Goal: Task Accomplishment & Management: Manage account settings

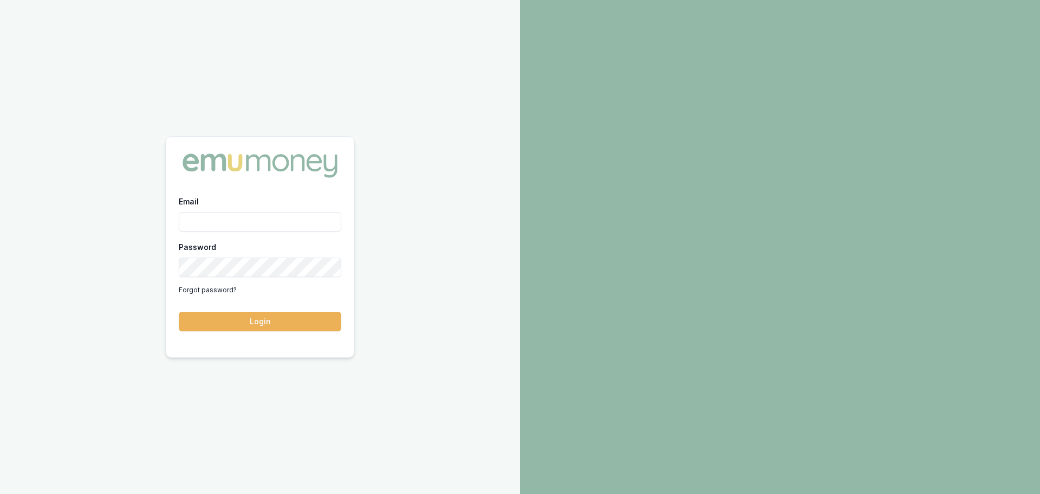
click at [253, 219] on input "Email" at bounding box center [260, 222] width 163 height 20
type input "natasha.mccallum@emumoney.com.au"
click at [157, 263] on div "Email natasha.mccallum@emumoney.com.au Password Forgot password? Login" at bounding box center [260, 247] width 520 height 494
click at [267, 255] on div "Password Forgot password?" at bounding box center [260, 269] width 163 height 59
click at [312, 276] on div "Password Forgot password?" at bounding box center [260, 269] width 163 height 59
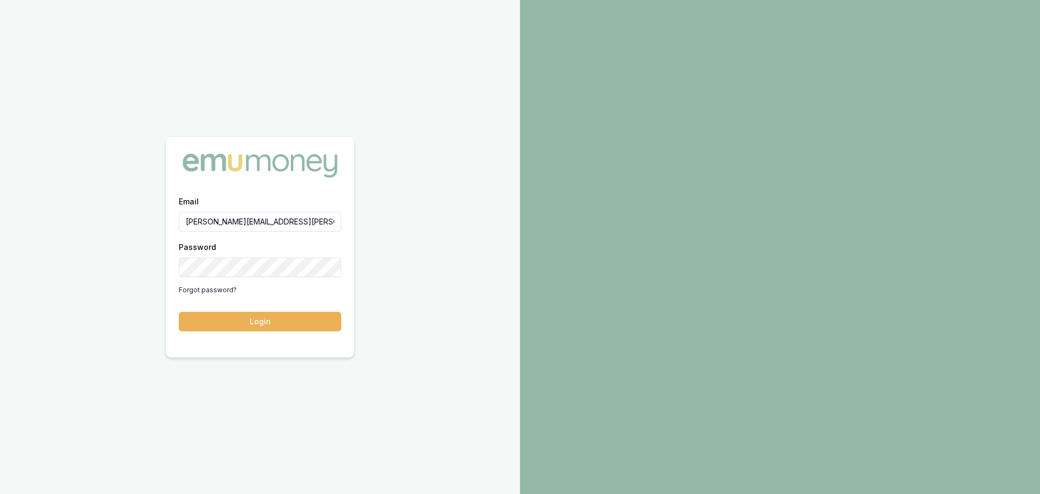
click at [0, 250] on html "Email natasha.mccallum@emumoney.com.au Password Forgot password? Login" at bounding box center [520, 247] width 1040 height 494
click at [179, 312] on button "Login" at bounding box center [260, 322] width 163 height 20
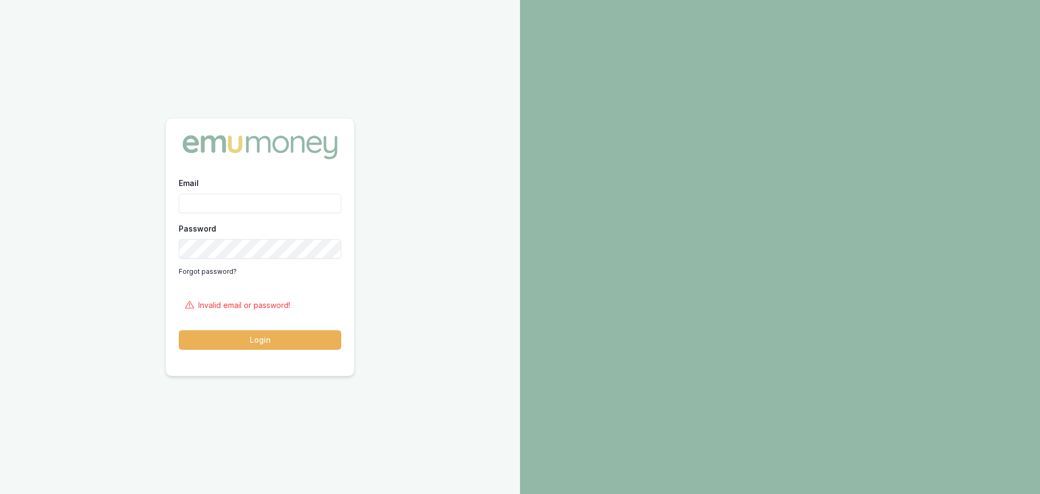
click at [227, 201] on input "Email" at bounding box center [260, 203] width 163 height 20
type input "natasha.mccallum@emumoney.com.au"
click at [261, 341] on button "Login" at bounding box center [260, 340] width 163 height 20
click at [198, 198] on input "Email" at bounding box center [260, 203] width 163 height 20
paste input "Natasha.mccallum@emumoney.com.au"
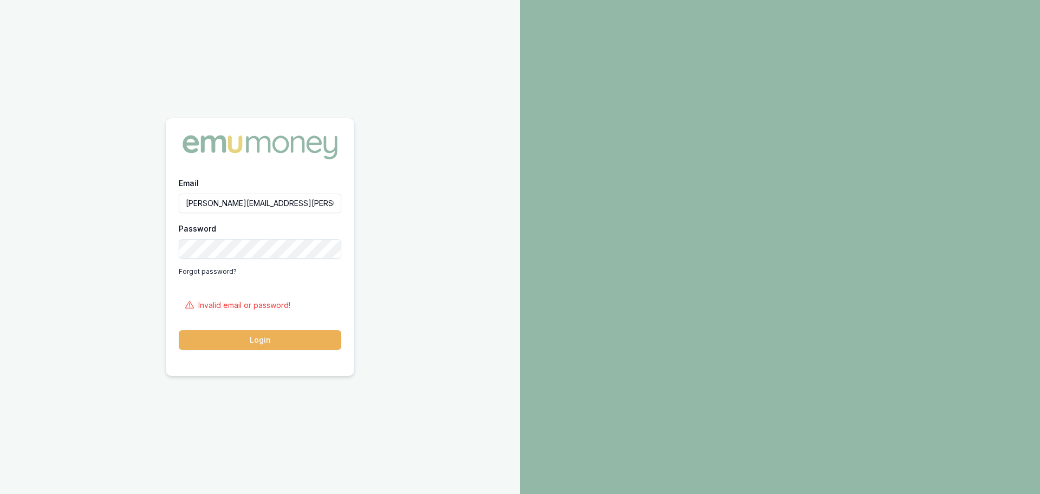
type input "Natasha.mccallum@emumoney.com.au"
click at [179, 330] on button "Login" at bounding box center [260, 340] width 163 height 20
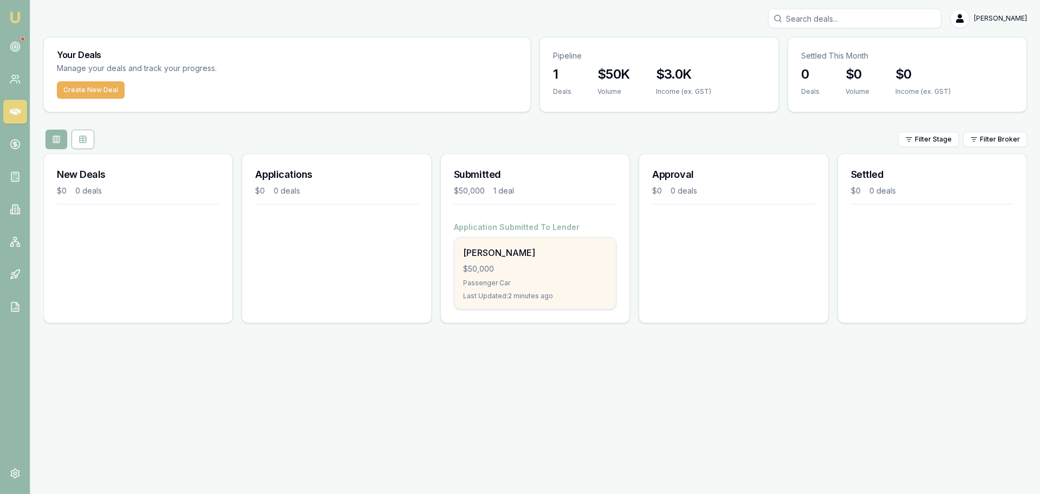
click at [533, 271] on div "$50,000" at bounding box center [535, 268] width 144 height 11
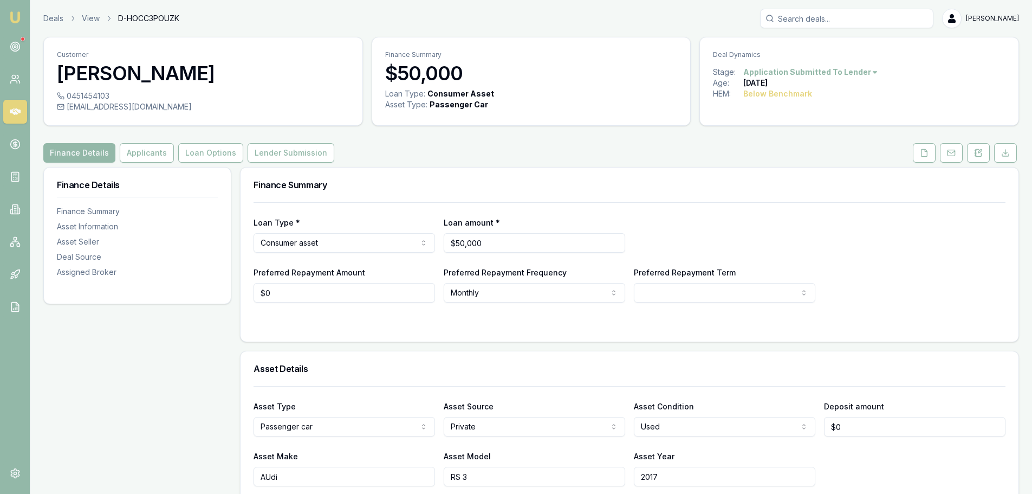
click at [853, 74] on html "Emu Broker Deals View D-HOCC3POUZK [PERSON_NAME] Toggle Menu Customer [PERSON_N…" at bounding box center [516, 247] width 1032 height 494
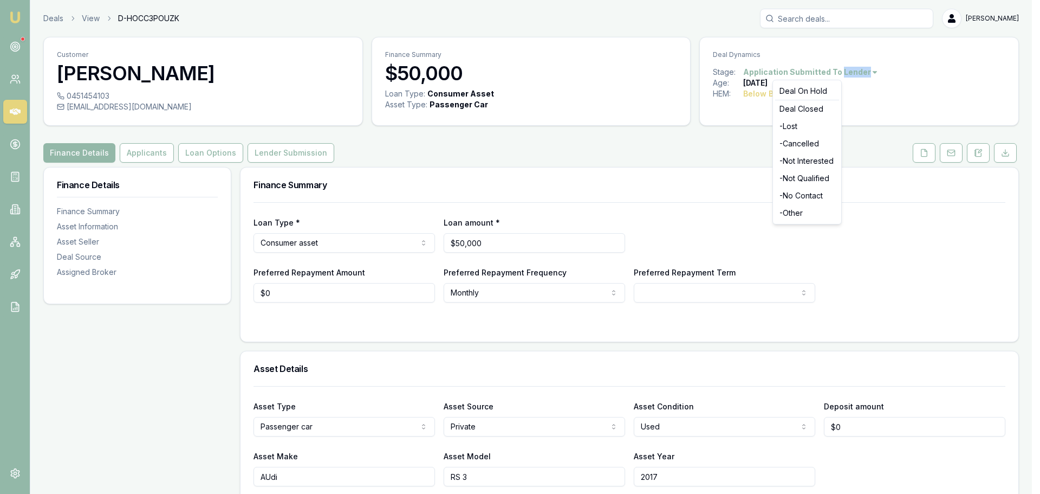
click at [853, 74] on html "Emu Broker Deals View D-HOCC3POUZK [PERSON_NAME] Toggle Menu Customer [PERSON_N…" at bounding box center [520, 247] width 1040 height 494
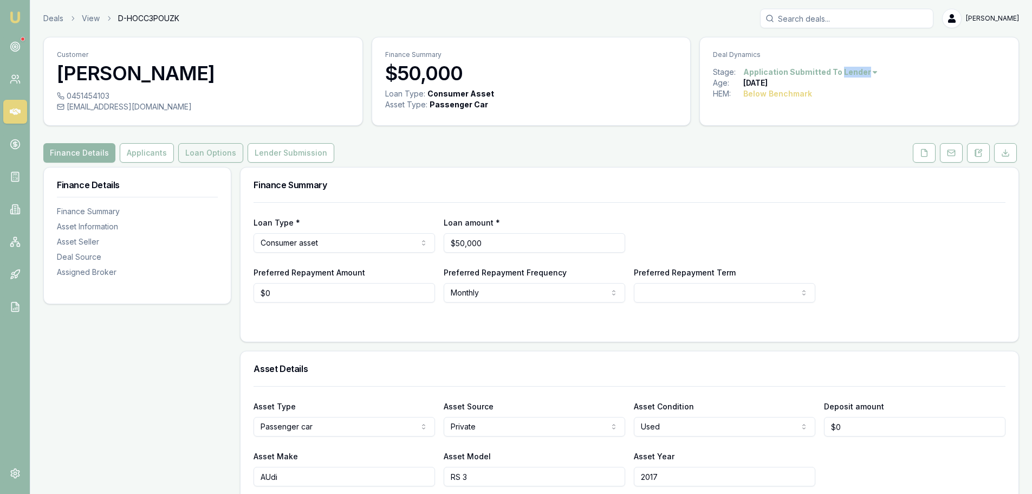
click at [199, 148] on button "Loan Options" at bounding box center [210, 153] width 65 height 20
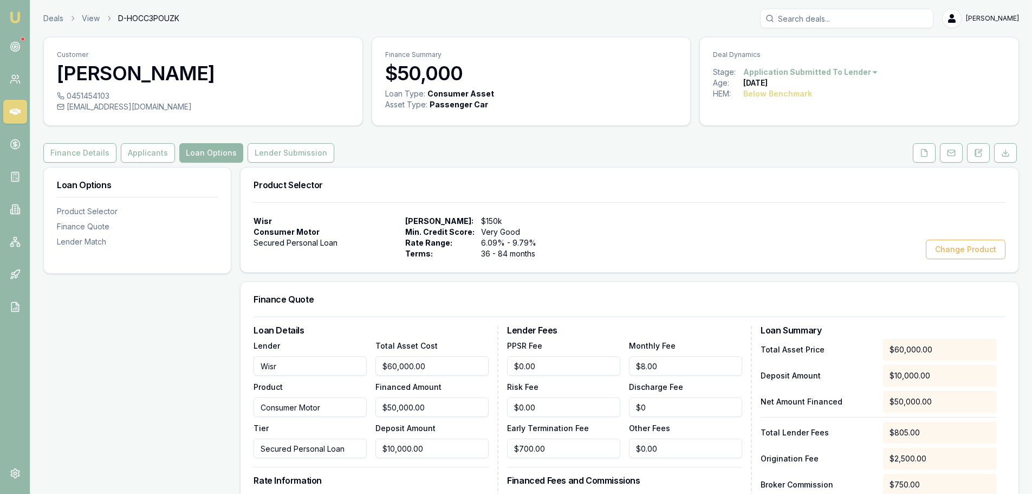
click at [274, 156] on button "Lender Submission" at bounding box center [291, 153] width 87 height 20
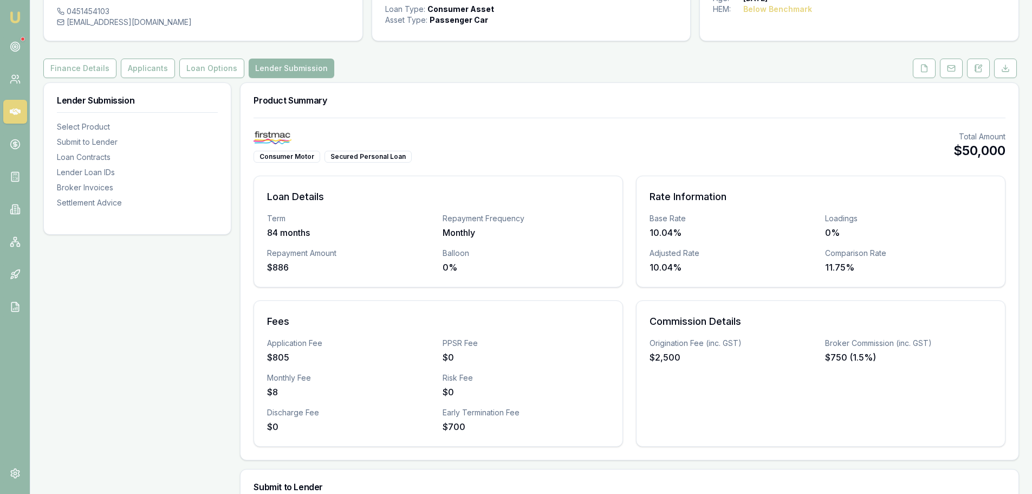
scroll to position [54, 0]
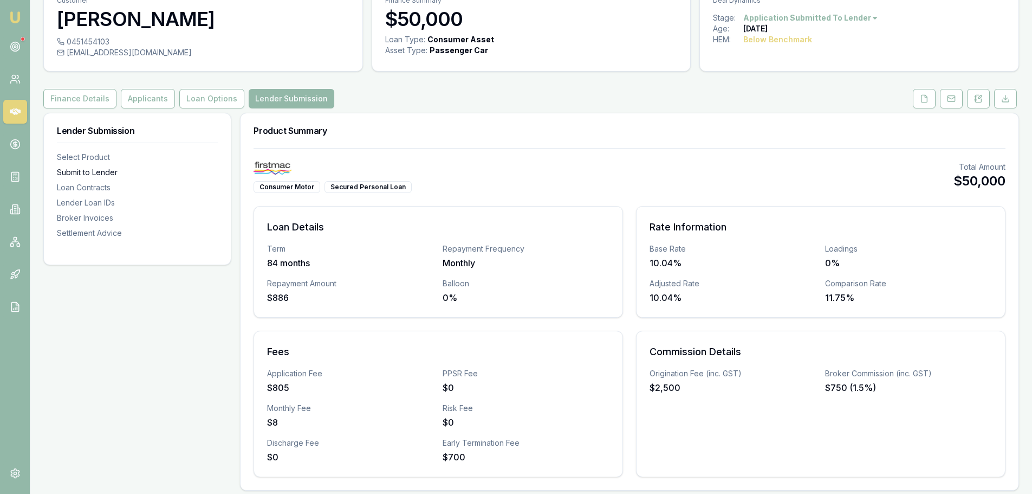
click at [119, 173] on div "Submit to Lender" at bounding box center [137, 172] width 161 height 11
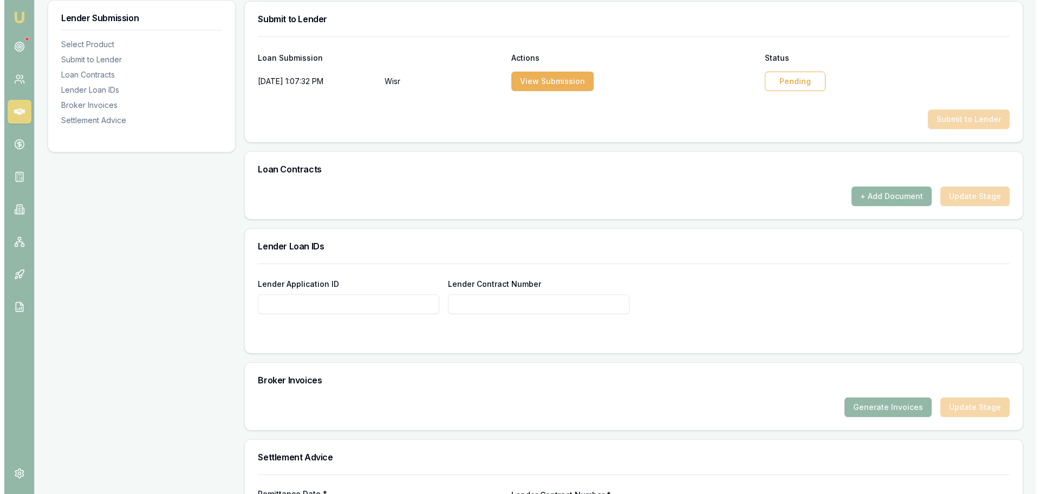
scroll to position [553, 0]
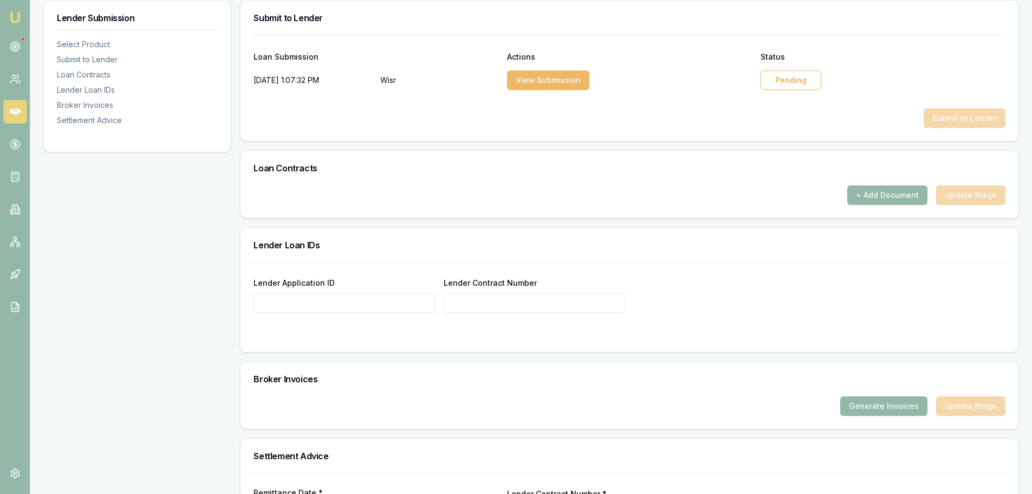
click at [516, 71] on button "View Submission" at bounding box center [548, 80] width 82 height 20
click at [517, 75] on button "View Submission" at bounding box center [548, 80] width 82 height 20
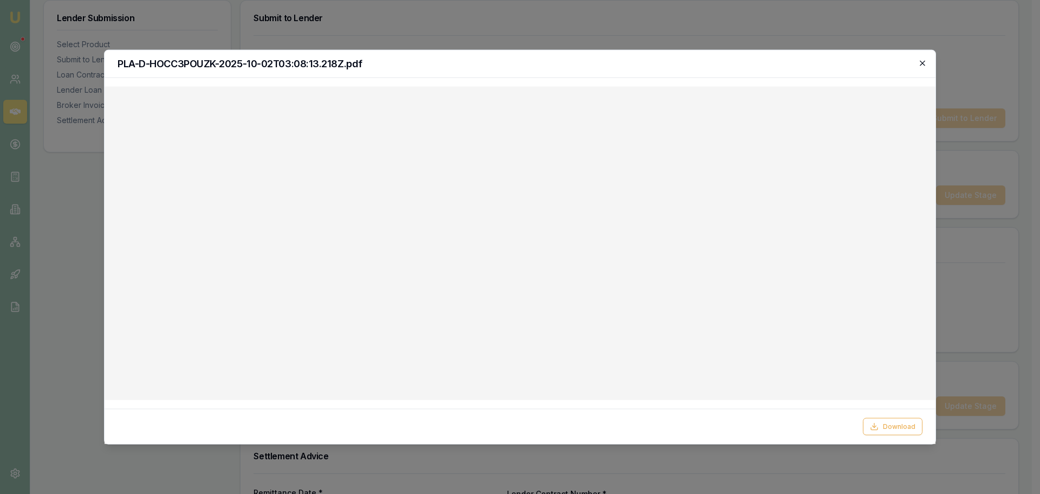
click at [926, 62] on icon "button" at bounding box center [923, 63] width 9 height 9
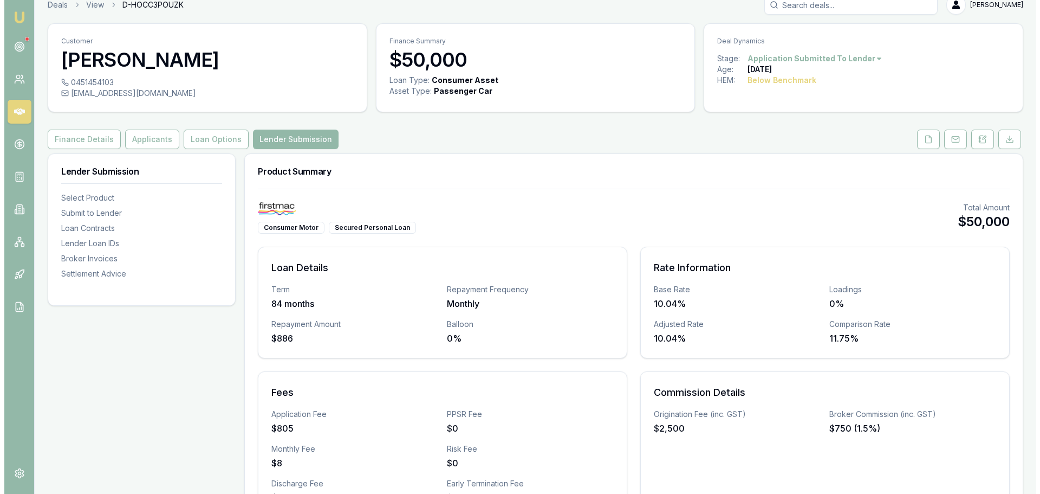
scroll to position [0, 0]
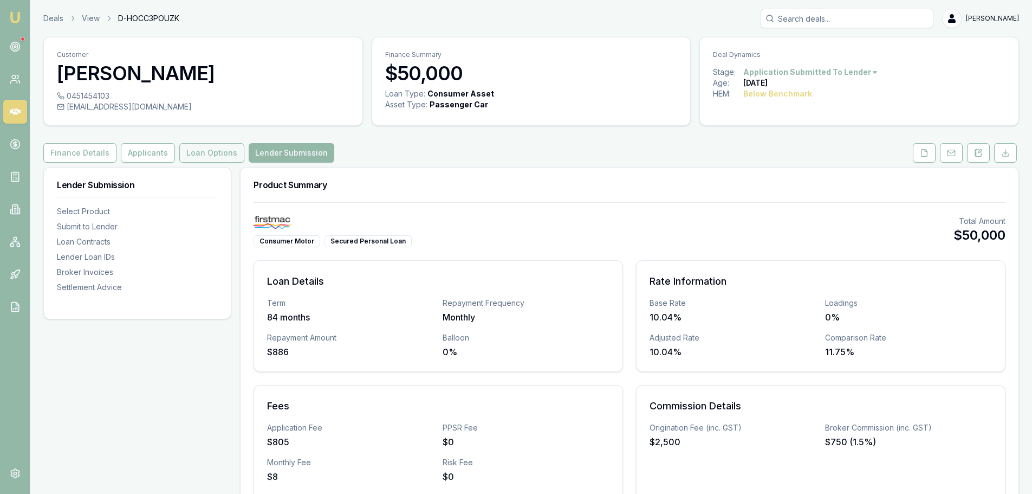
click at [210, 160] on button "Loan Options" at bounding box center [211, 153] width 65 height 20
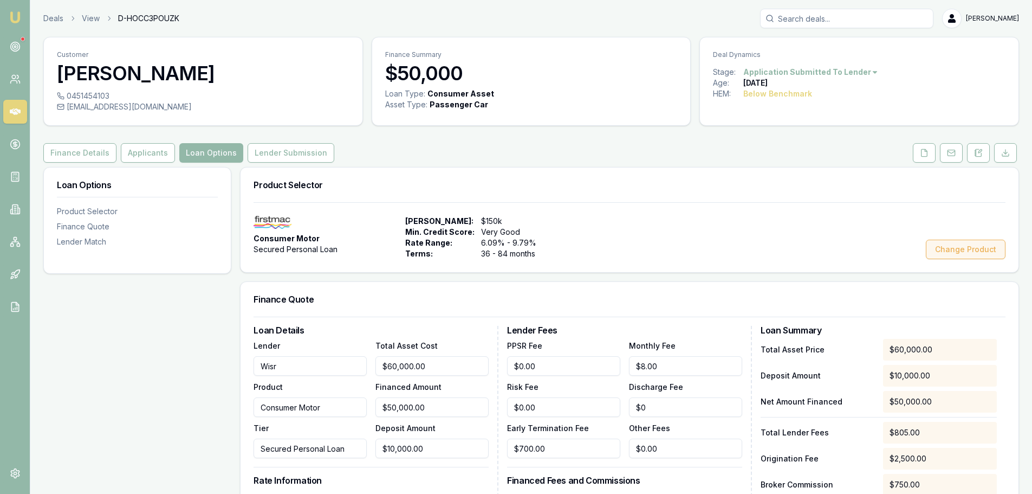
click at [960, 248] on button "Change Product" at bounding box center [966, 250] width 80 height 20
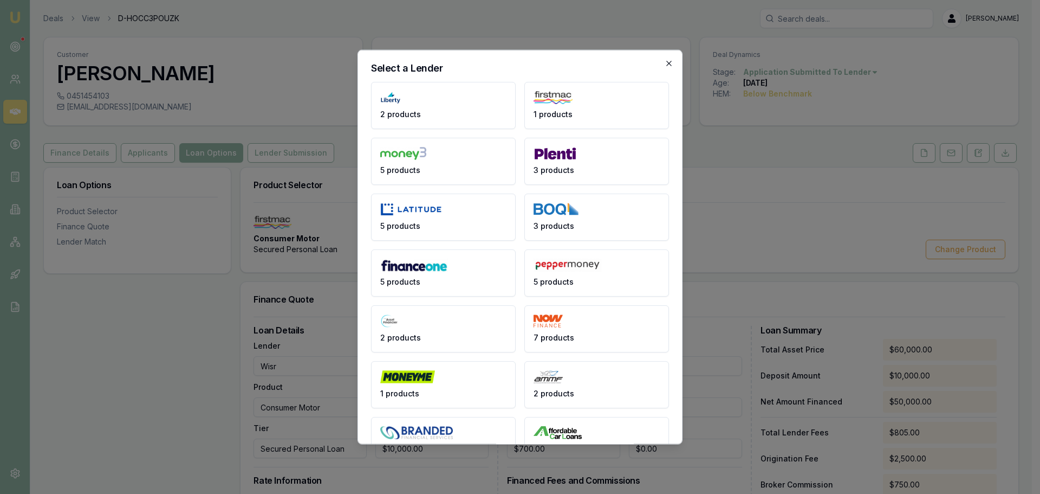
click at [665, 65] on icon "button" at bounding box center [669, 63] width 9 height 9
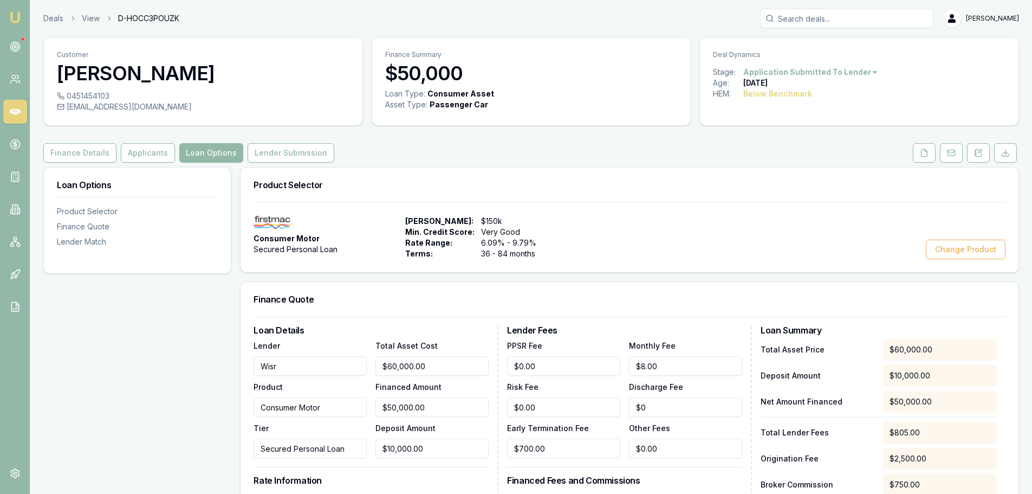
click at [871, 226] on div "Consumer Motor Secured Personal Loan Max Loan Amount: $150k Min. Credit Score: …" at bounding box center [630, 237] width 752 height 43
click at [306, 159] on button "Lender Submission" at bounding box center [291, 153] width 87 height 20
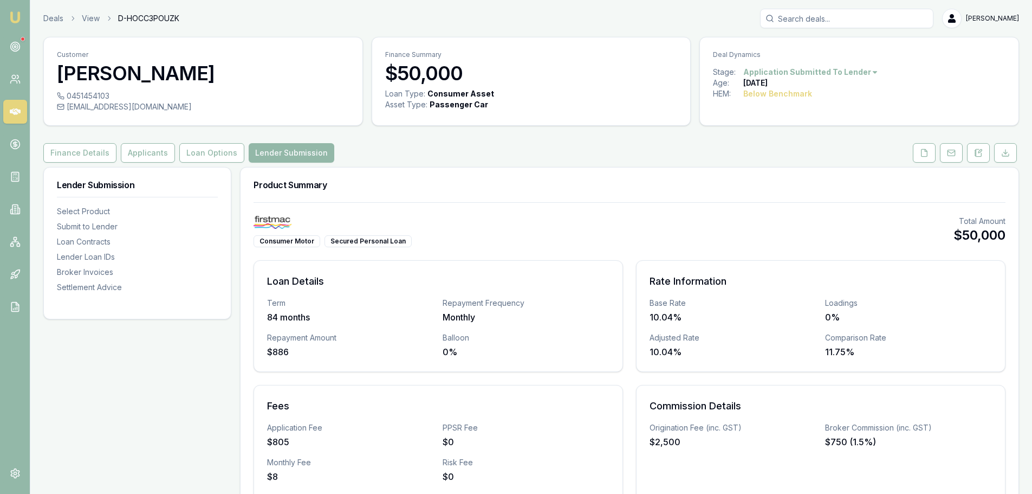
click at [992, 155] on div at bounding box center [965, 153] width 108 height 20
click at [989, 157] on button at bounding box center [978, 153] width 23 height 20
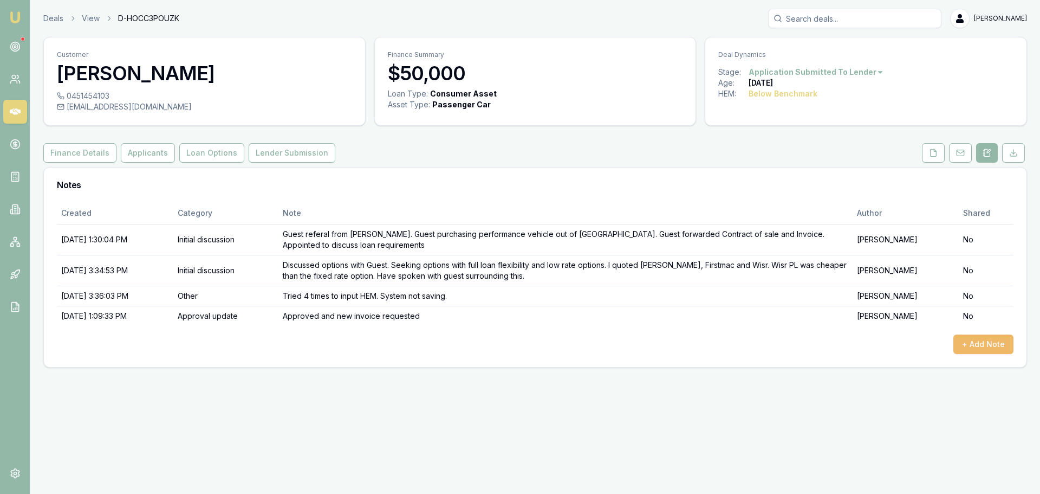
click at [969, 344] on button "+ Add Note" at bounding box center [984, 344] width 60 height 20
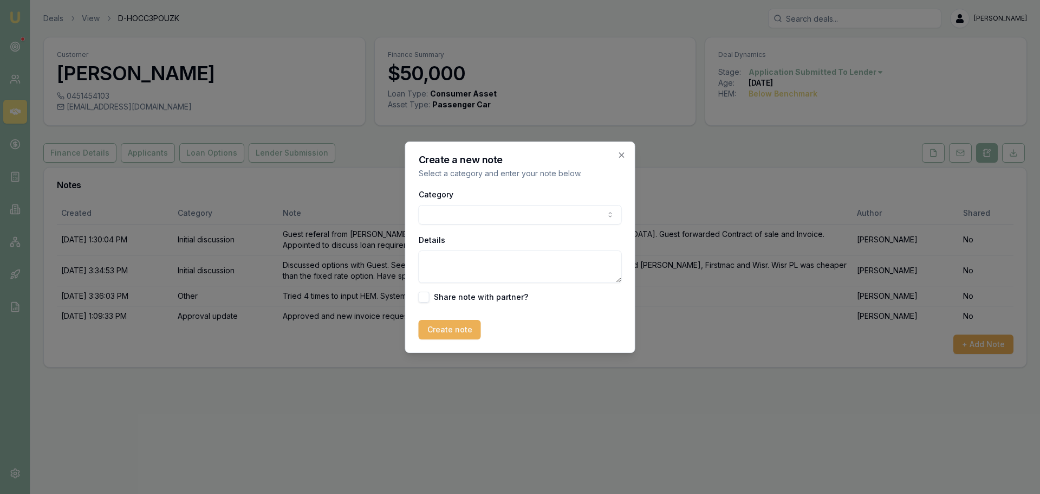
drag, startPoint x: 522, startPoint y: 225, endPoint x: 510, endPoint y: 205, distance: 23.8
click at [522, 225] on div "Category General notes Attempted contact Follow up reminder Initial discussion …" at bounding box center [520, 244] width 203 height 115
click at [510, 204] on div "Category General notes Attempted contact Follow up reminder Initial discussion …" at bounding box center [520, 205] width 203 height 37
click at [503, 222] on body "Emu Broker Deals View D-HOCC3POUZK [PERSON_NAME] Toggle Menu Customer [PERSON_N…" at bounding box center [520, 247] width 1040 height 494
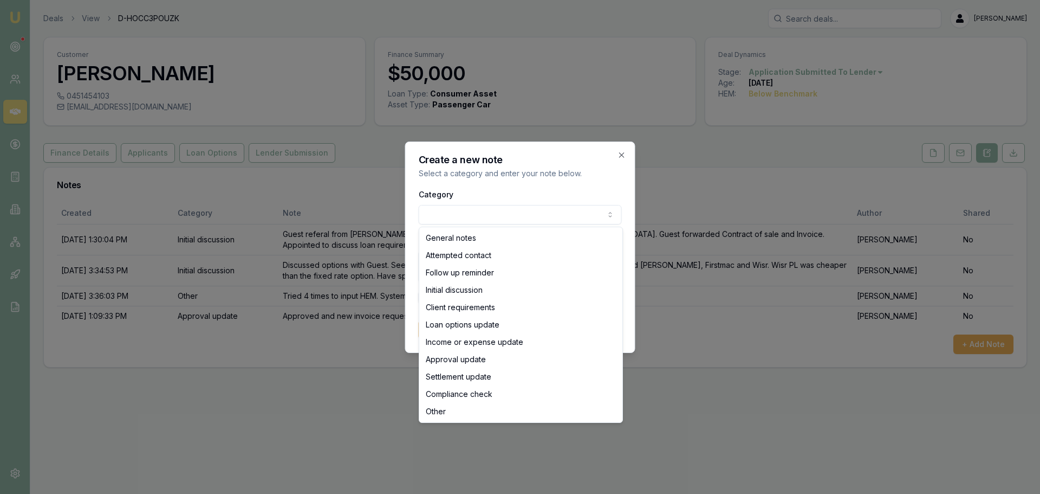
select select "APPROVAL_UPDATE"
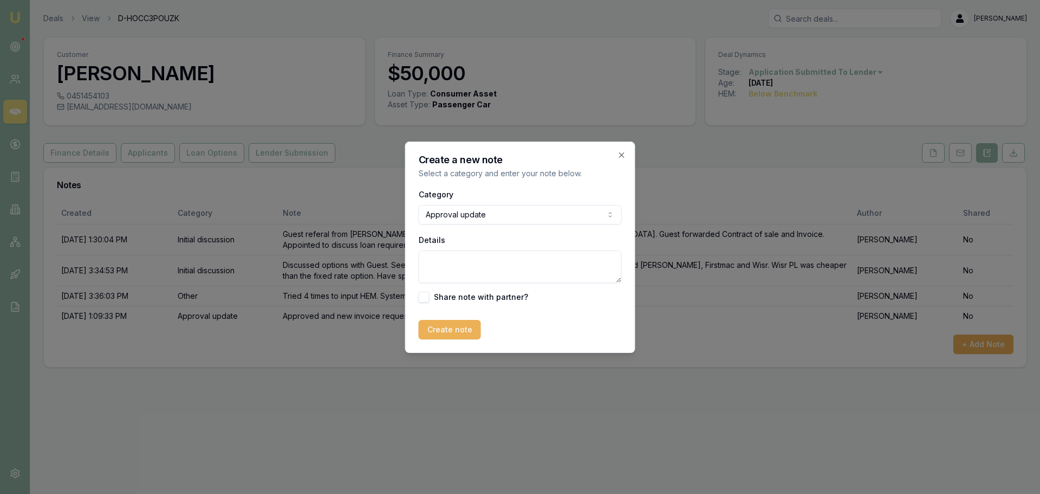
click at [474, 264] on textarea "Details" at bounding box center [520, 266] width 203 height 33
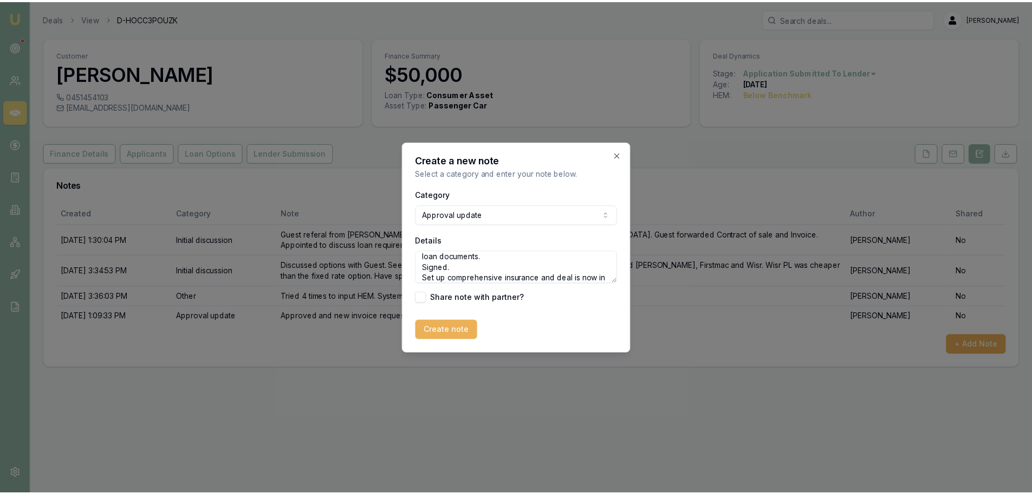
scroll to position [27, 0]
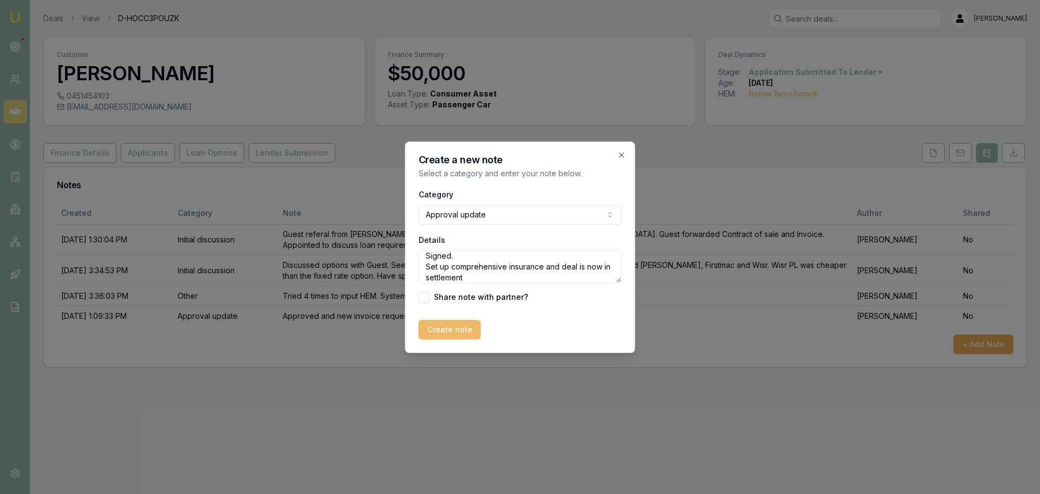
type textarea "Spoke with Guest and initiated ID verification and loan documents. Signed. Set …"
click at [454, 335] on button "Create note" at bounding box center [450, 330] width 62 height 20
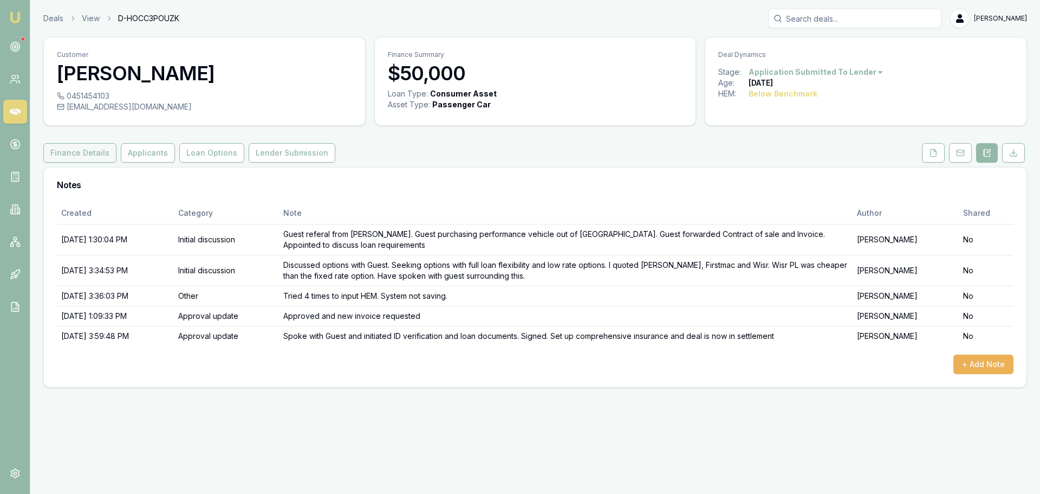
click at [73, 149] on button "Finance Details" at bounding box center [79, 153] width 73 height 20
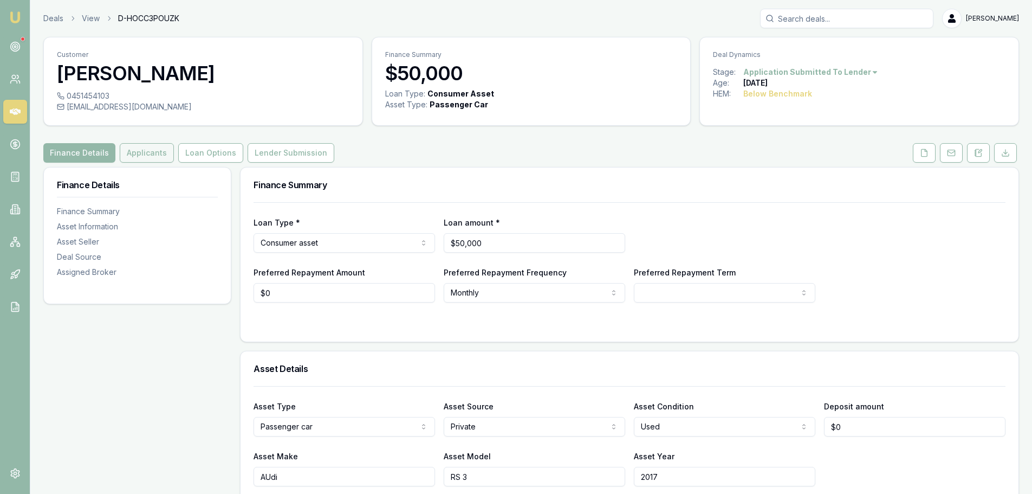
click at [151, 155] on button "Applicants" at bounding box center [147, 153] width 54 height 20
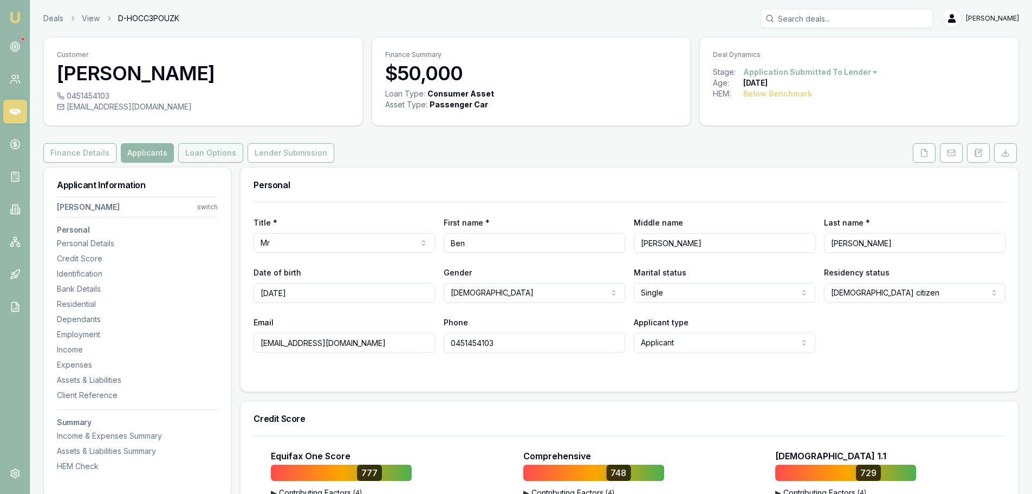
click at [215, 153] on button "Loan Options" at bounding box center [210, 153] width 65 height 20
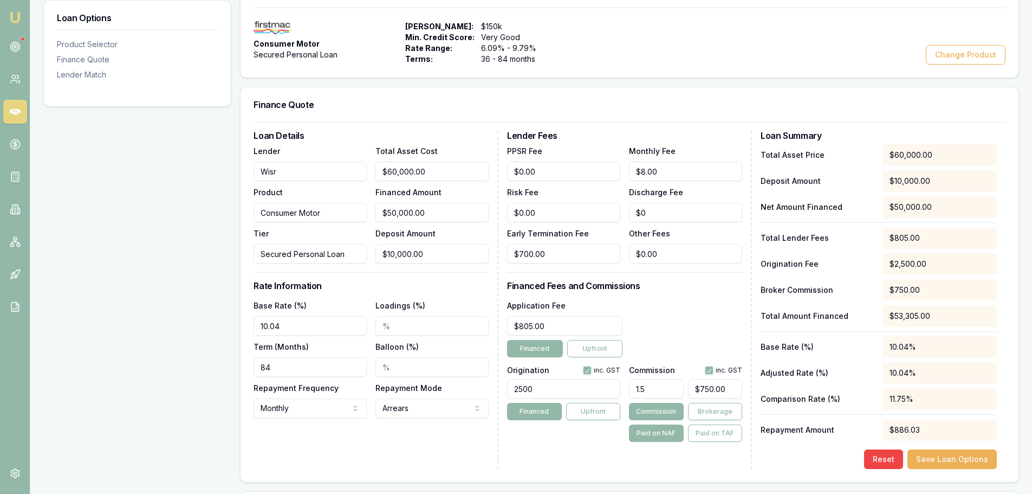
scroll to position [74, 0]
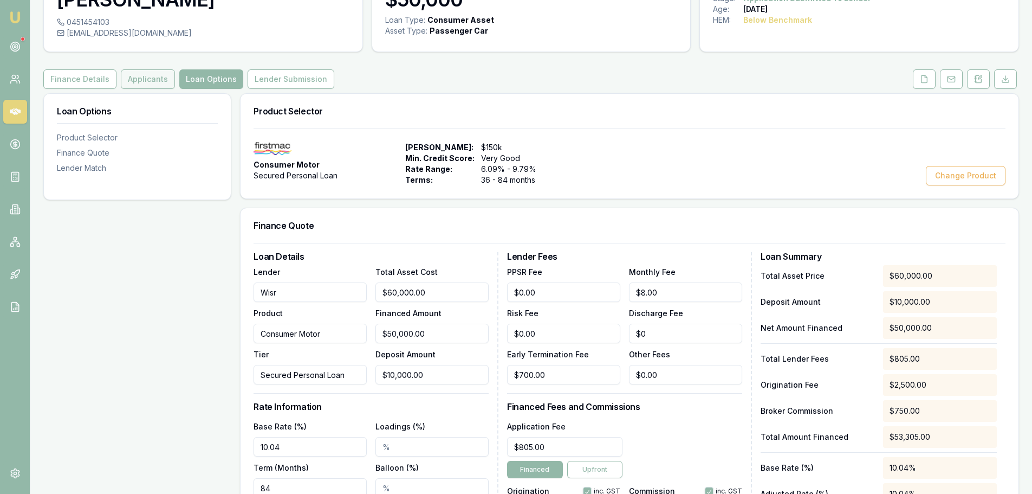
click at [149, 82] on button "Applicants" at bounding box center [148, 79] width 54 height 20
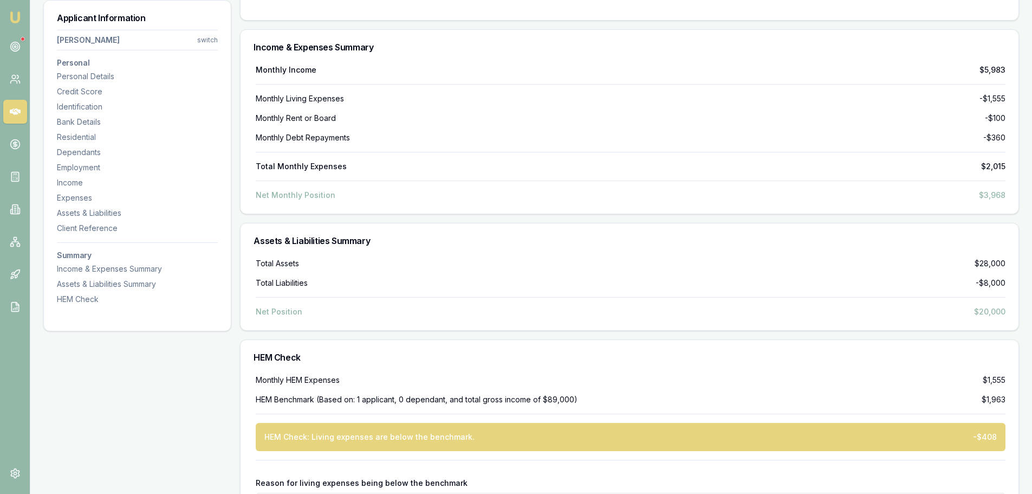
scroll to position [3511, 0]
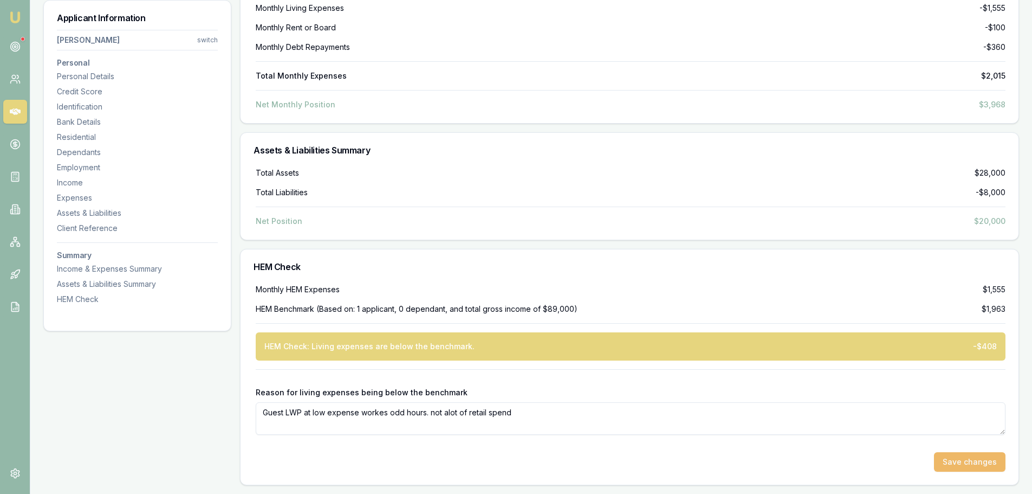
click at [979, 462] on button "Save changes" at bounding box center [970, 462] width 72 height 20
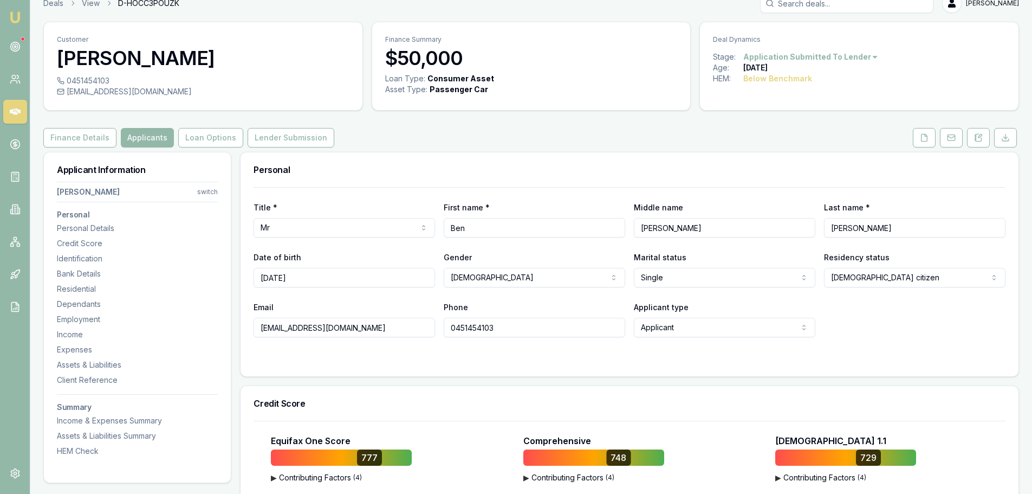
scroll to position [0, 0]
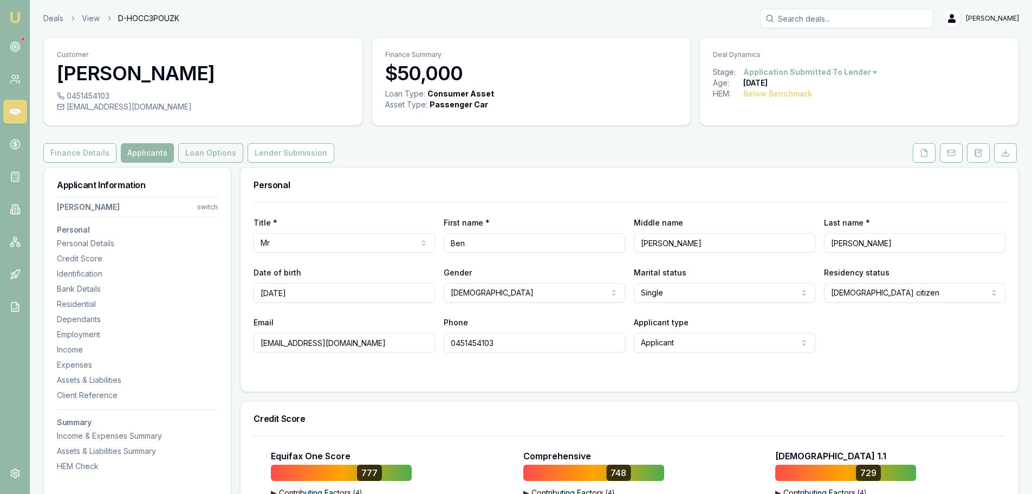
click at [234, 151] on button "Loan Options" at bounding box center [210, 153] width 65 height 20
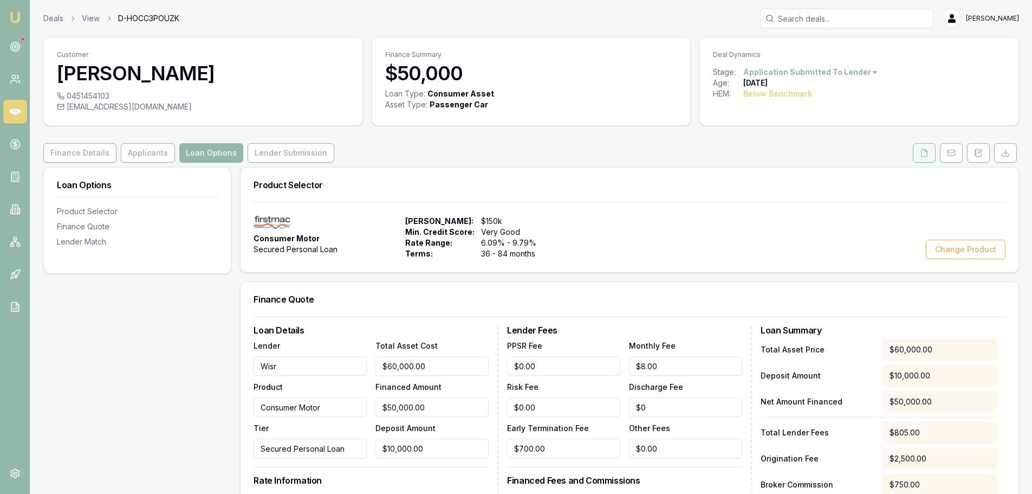
click at [929, 158] on button at bounding box center [924, 153] width 23 height 20
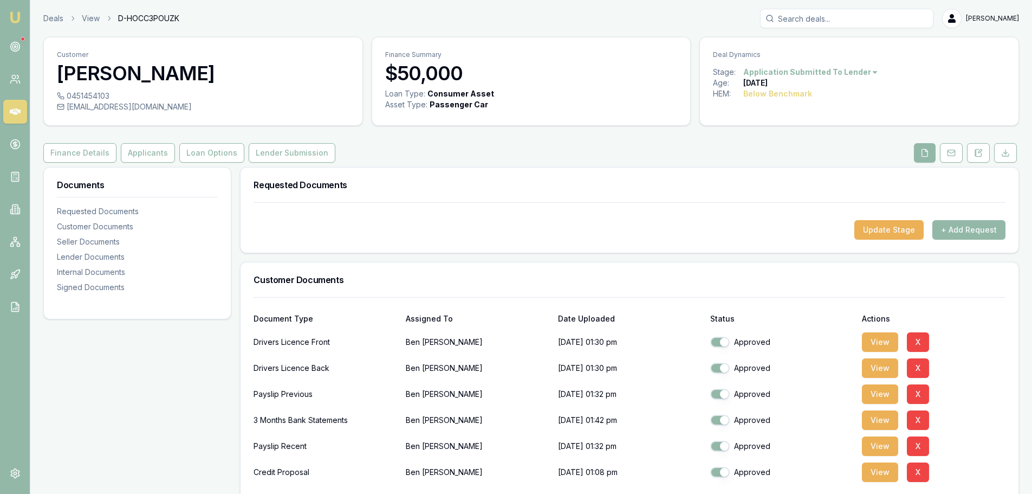
click at [911, 218] on div at bounding box center [630, 211] width 752 height 17
click at [903, 229] on button "Update Stage" at bounding box center [889, 230] width 69 height 20
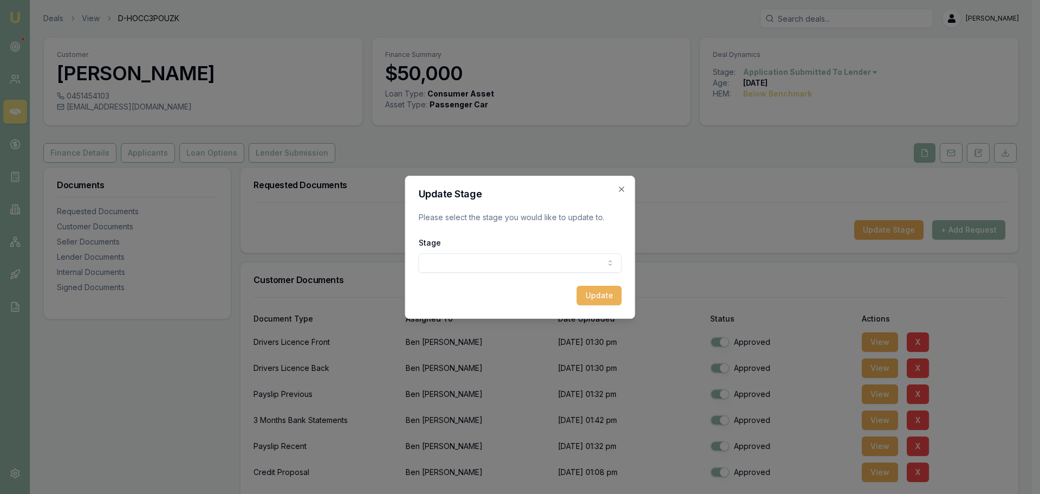
click at [586, 269] on body "Emu Broker Deals View D-HOCC3POUZK [PERSON_NAME] Toggle Menu Customer [PERSON_N…" at bounding box center [516, 247] width 1032 height 494
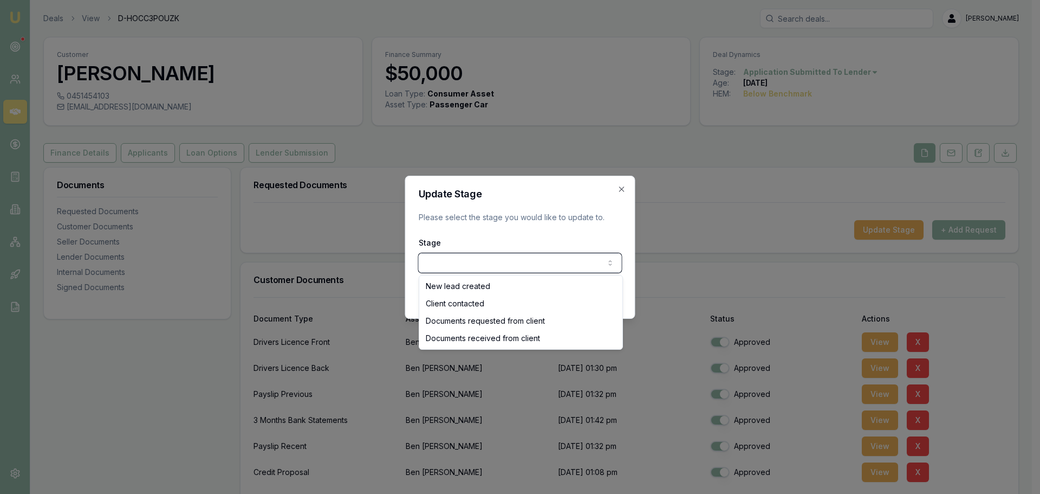
click at [720, 225] on div at bounding box center [520, 247] width 1040 height 494
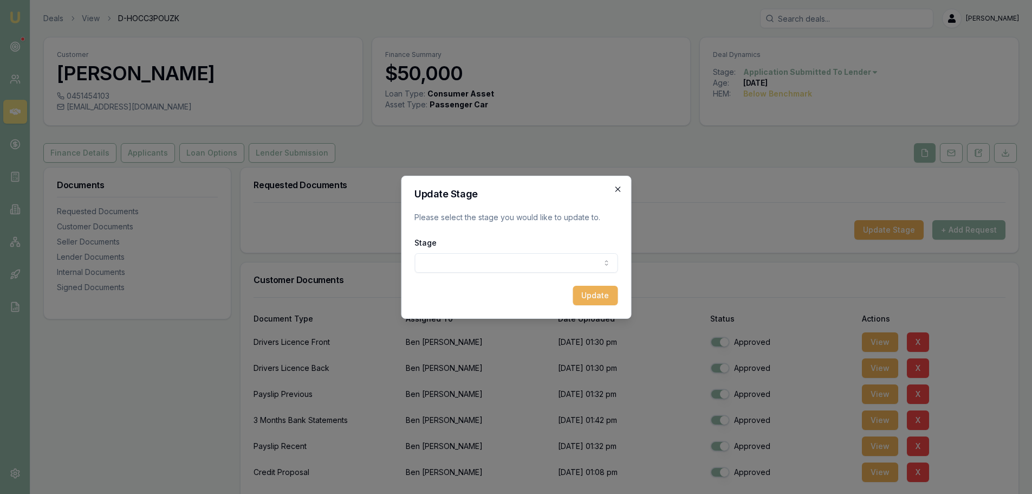
click at [618, 186] on icon "button" at bounding box center [617, 189] width 9 height 9
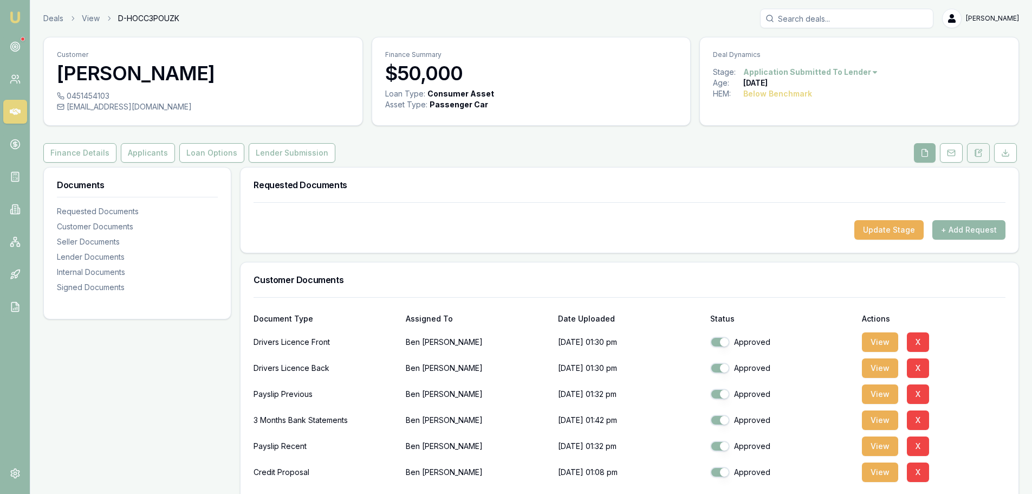
click at [978, 156] on icon at bounding box center [978, 152] width 9 height 9
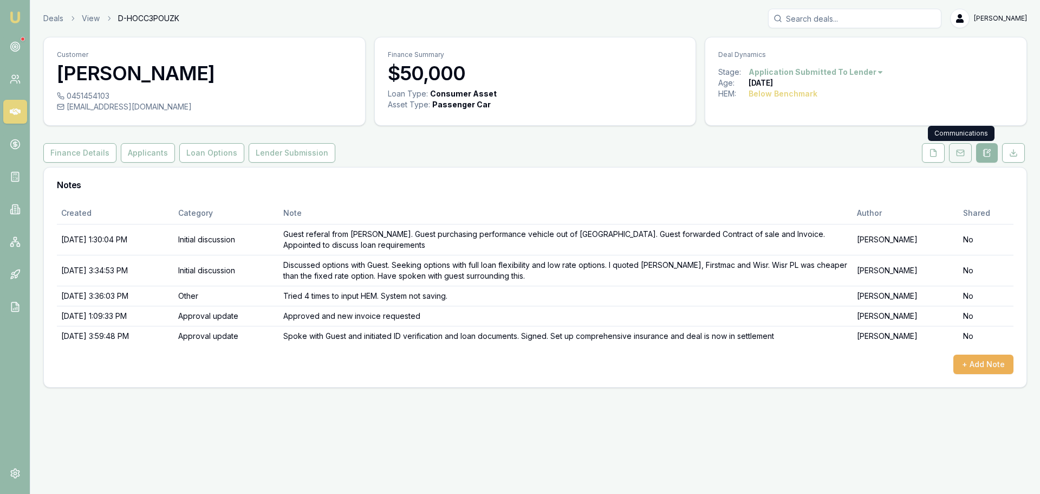
click at [968, 160] on button at bounding box center [960, 153] width 23 height 20
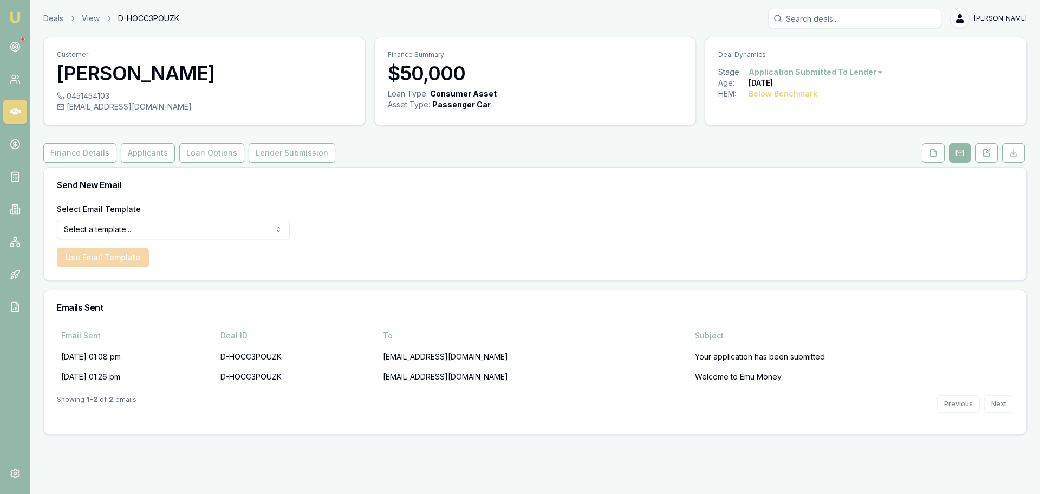
click at [190, 223] on html "Emu Broker Deals View D-HOCC3POUZK [PERSON_NAME] Toggle Menu Customer [PERSON_N…" at bounding box center [520, 247] width 1040 height 494
click at [777, 67] on html "Emu Broker Deals View D-HOCC3POUZK [PERSON_NAME] Toggle Menu Customer [PERSON_N…" at bounding box center [520, 247] width 1040 height 494
click at [412, 208] on html "Emu Broker Deals View D-HOCC3POUZK [PERSON_NAME] Toggle Menu Customer [PERSON_N…" at bounding box center [520, 247] width 1040 height 494
click at [213, 154] on button "Loan Options" at bounding box center [211, 153] width 65 height 20
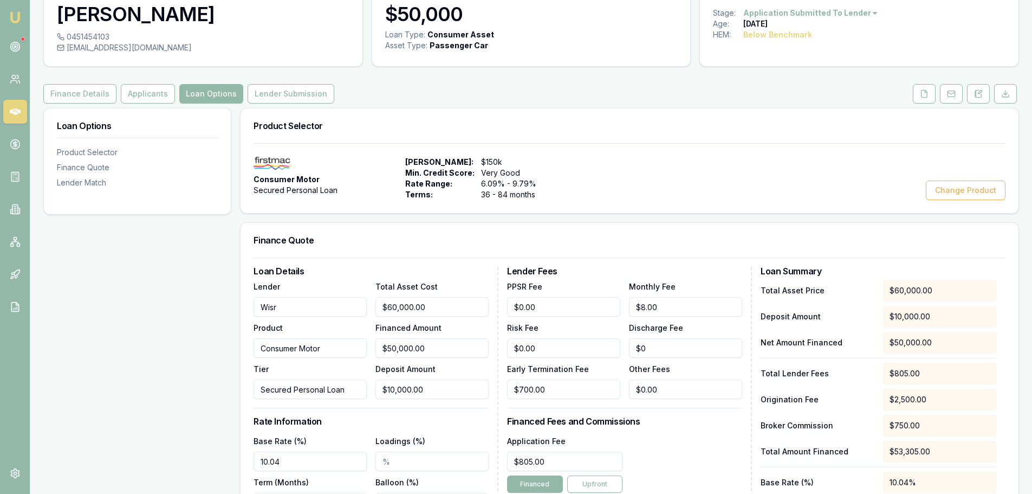
scroll to position [54, 0]
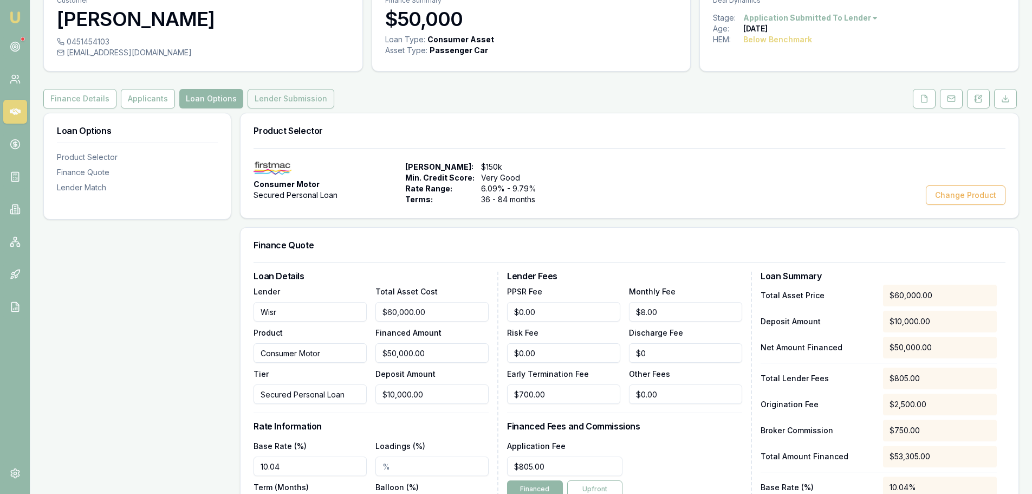
click at [279, 100] on button "Lender Submission" at bounding box center [291, 99] width 87 height 20
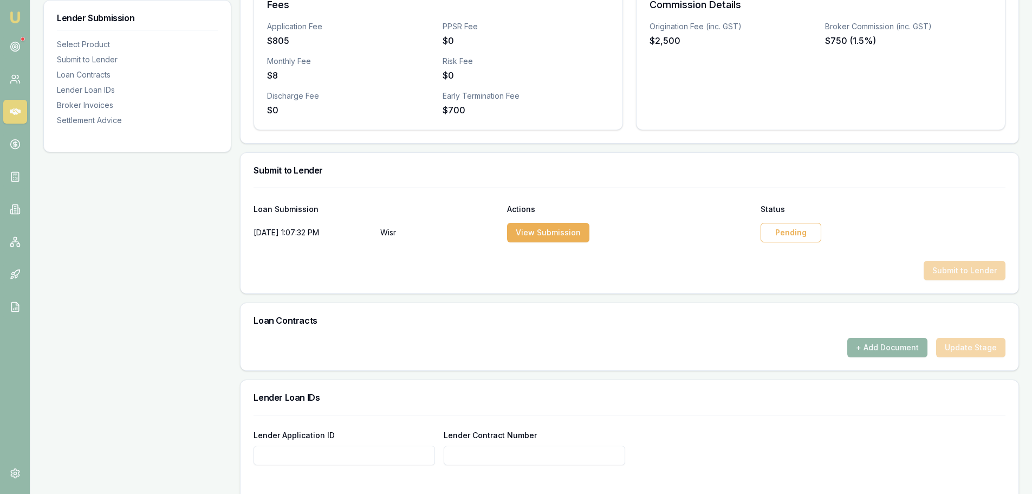
scroll to position [434, 0]
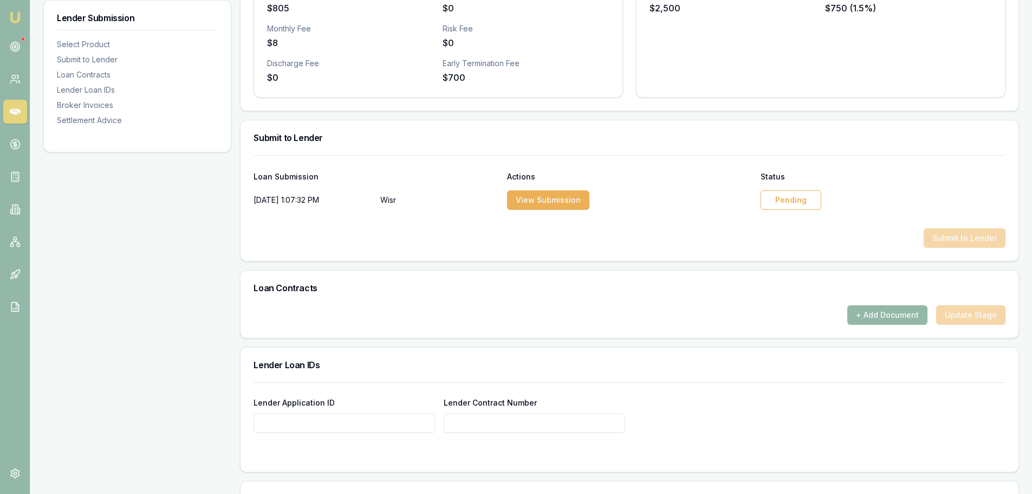
click at [786, 204] on div "Pending" at bounding box center [791, 200] width 61 height 20
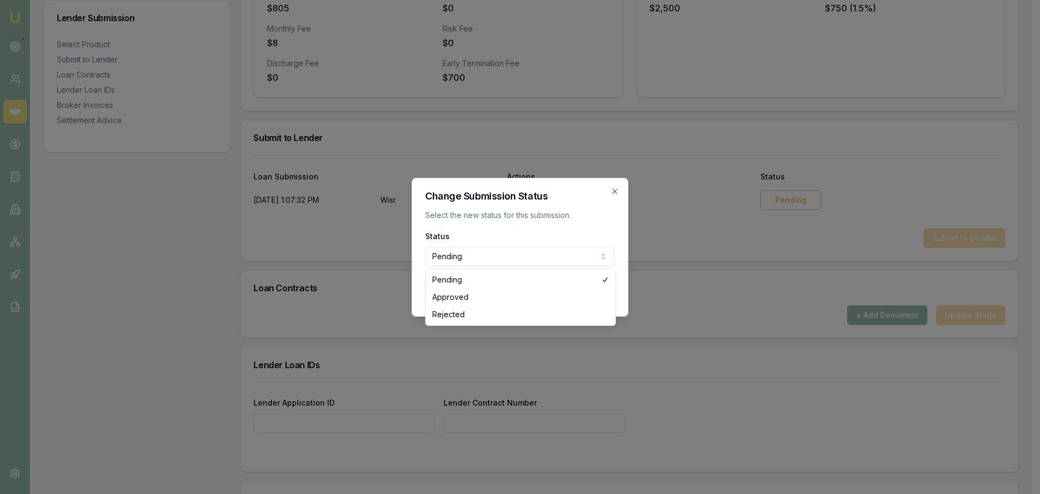
select select "APPROVED"
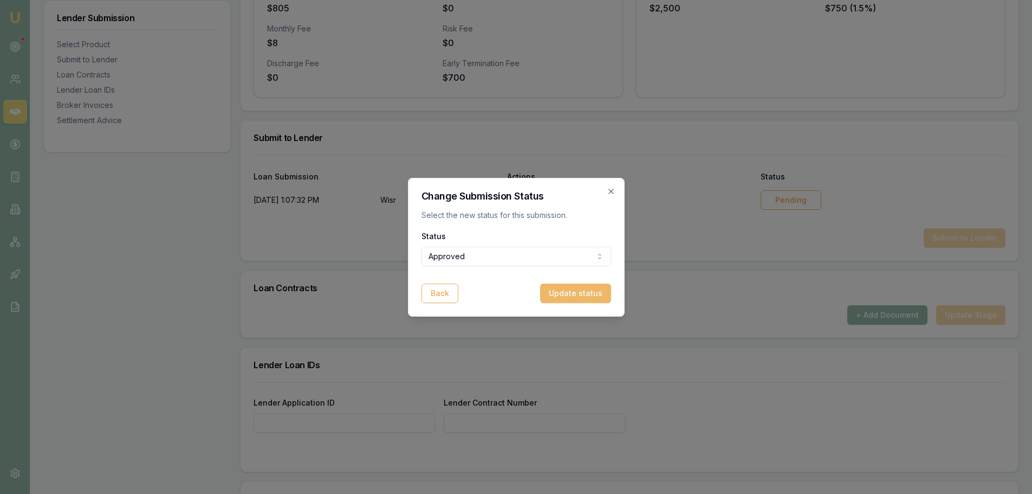
click at [570, 289] on button "Update status" at bounding box center [575, 293] width 71 height 20
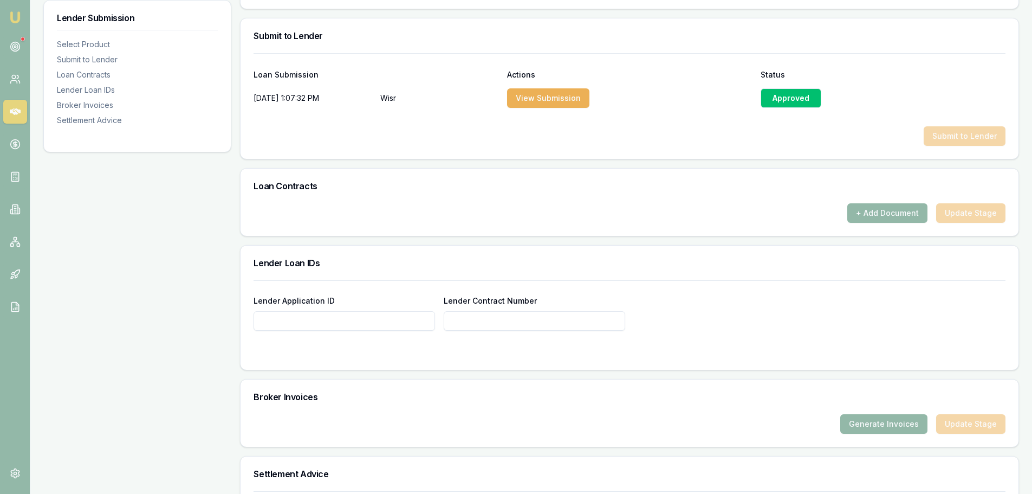
scroll to position [542, 0]
